Goal: Task Accomplishment & Management: Understand process/instructions

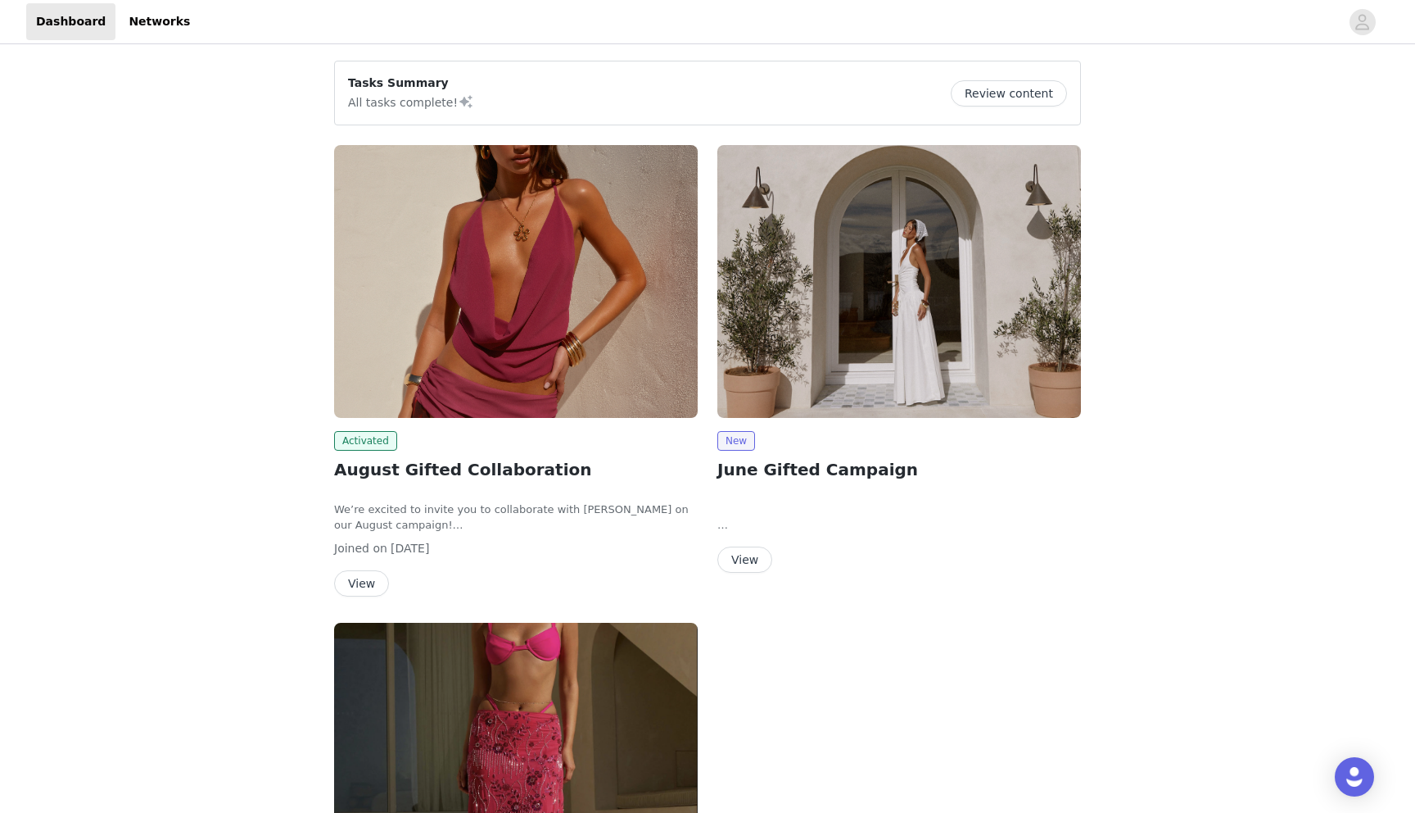
click at [364, 575] on button "View" at bounding box center [361, 583] width 55 height 26
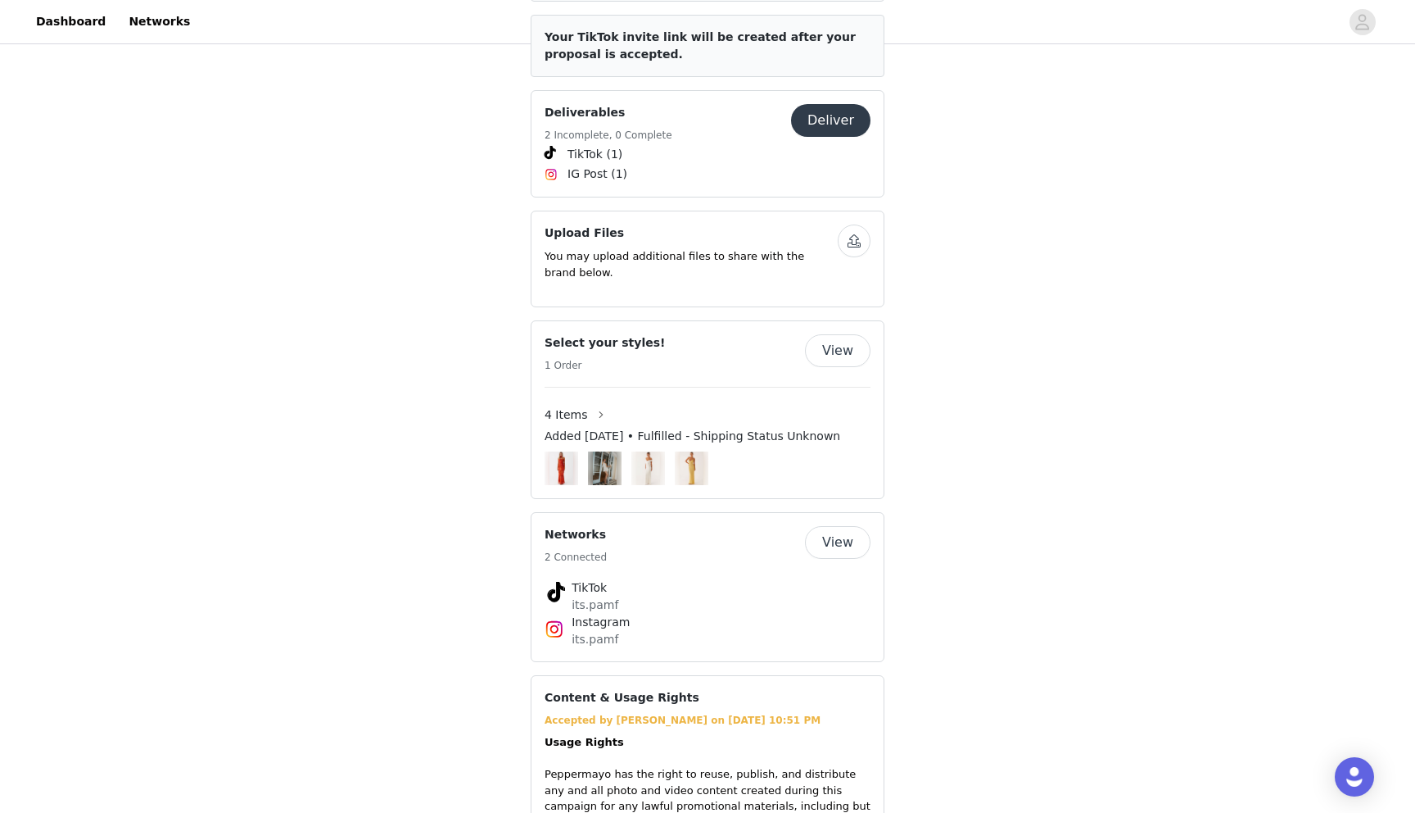
scroll to position [890, 0]
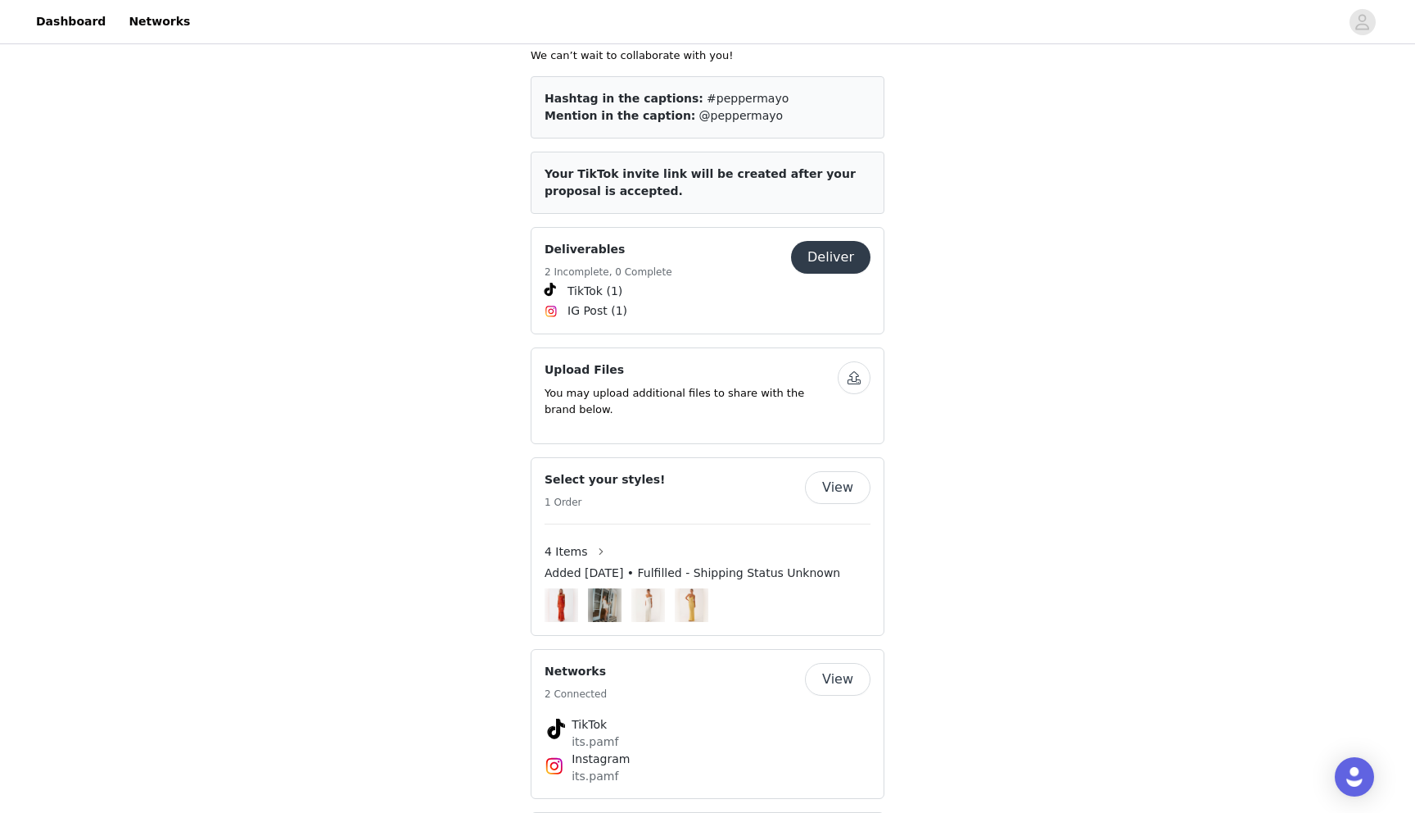
click at [752, 481] on div "Select your styles! 1 Order" at bounding box center [675, 491] width 260 height 40
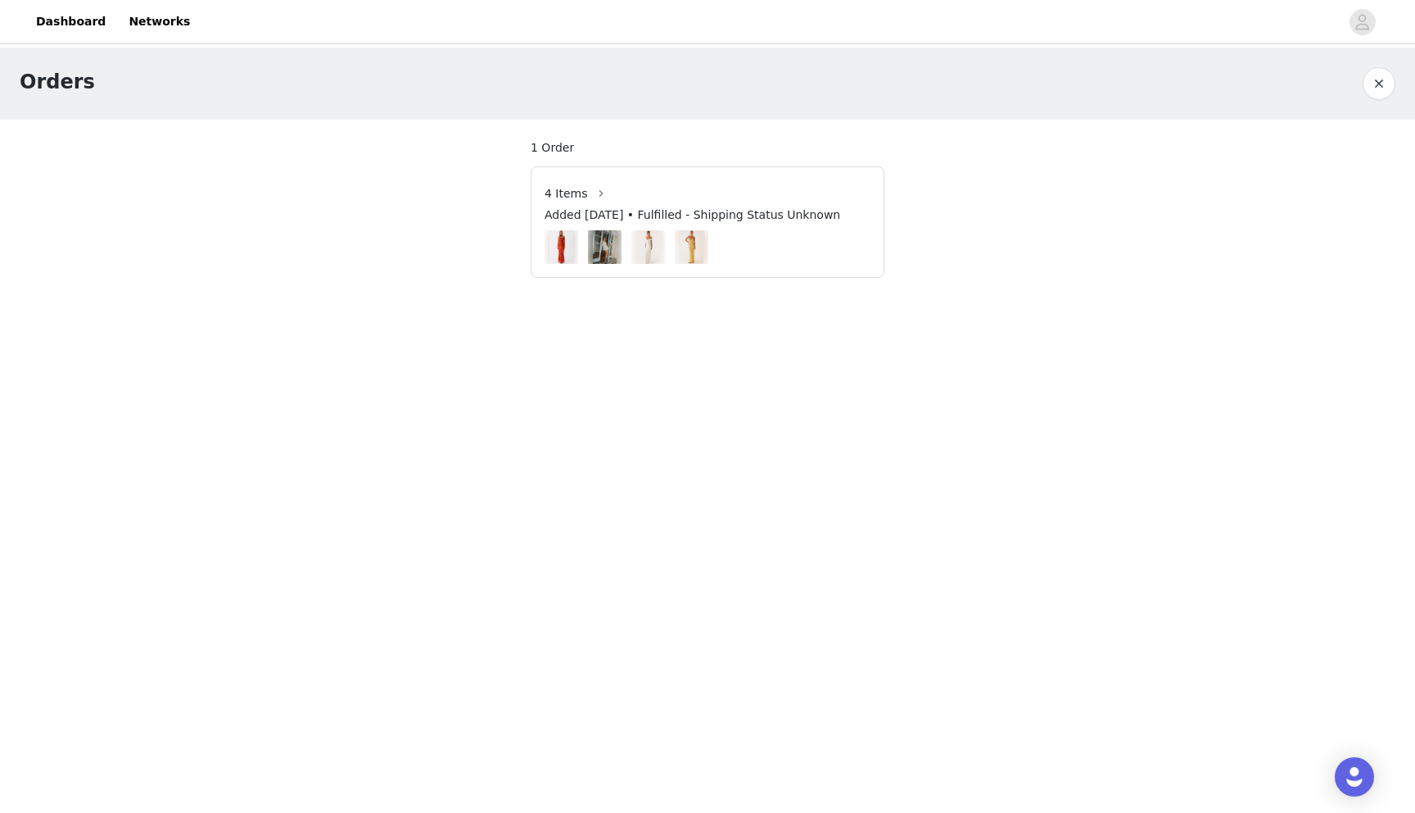
click at [1380, 84] on button "button" at bounding box center [1379, 83] width 33 height 33
